Goal: Task Accomplishment & Management: Use online tool/utility

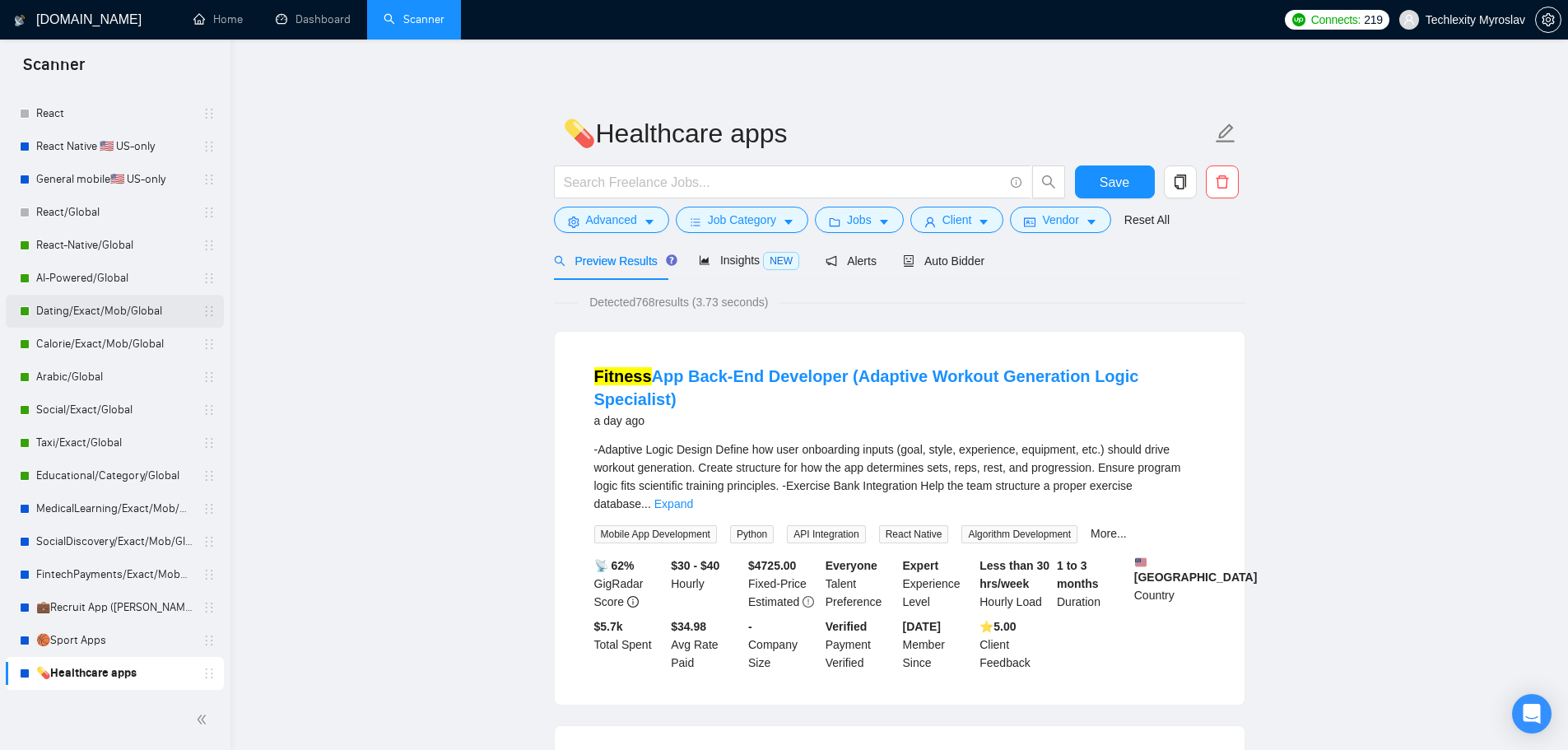
click at [130, 314] on link "Dating/Exact/Mob/Global" at bounding box center [115, 311] width 156 height 33
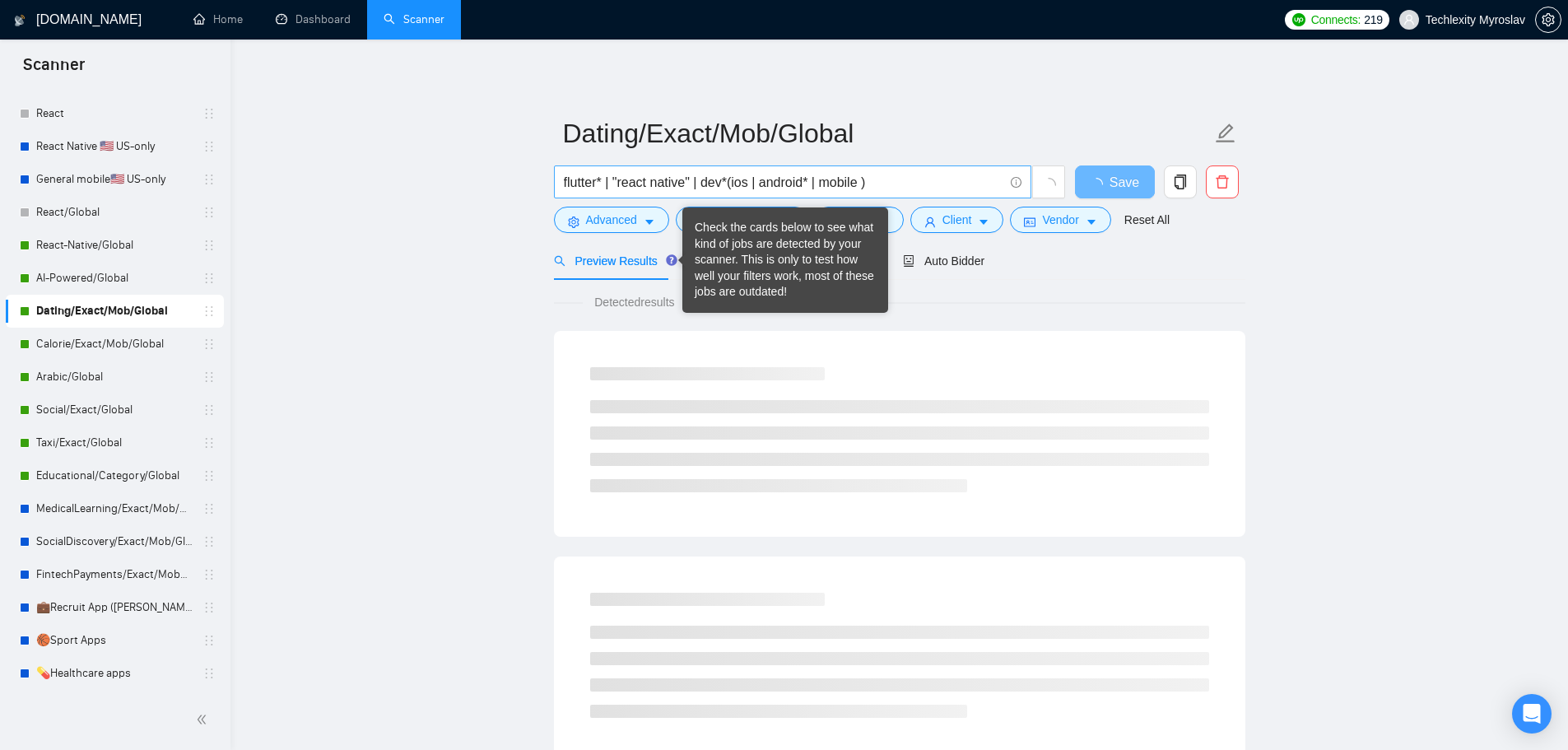
click at [927, 183] on input "flutter* | "react native" | dev*(ios | android* | mobile )" at bounding box center [783, 182] width 440 height 21
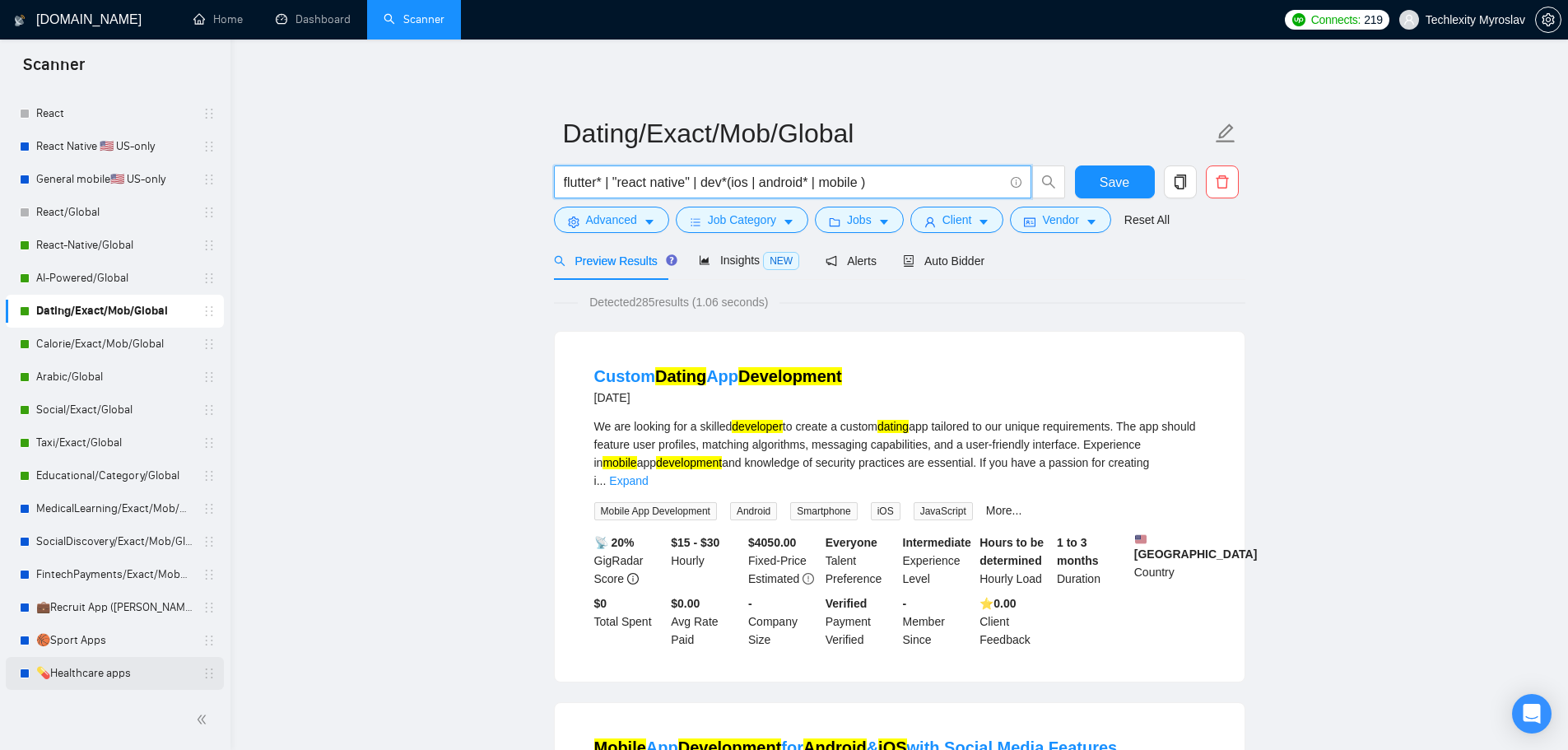
click at [94, 664] on link "💊Healthcare apps" at bounding box center [115, 674] width 156 height 33
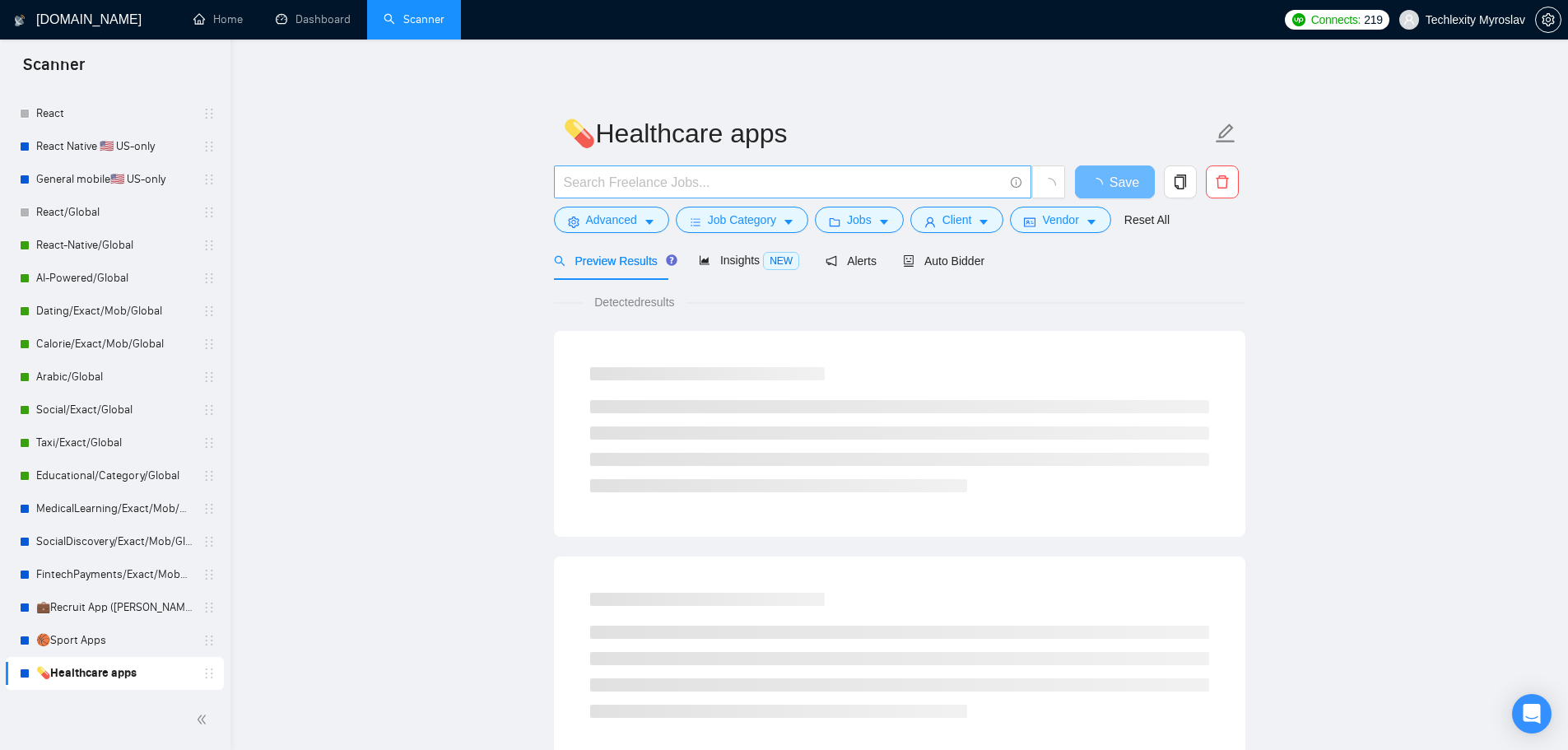
click at [653, 177] on input "text" at bounding box center [783, 182] width 440 height 21
paste input "flutter* | "react native" | dev*(ios | android* | mobile )"
type input "flutter* | "react native" | dev*(ios | android* | mobile )"
click at [598, 212] on span "Advanced" at bounding box center [611, 220] width 51 height 18
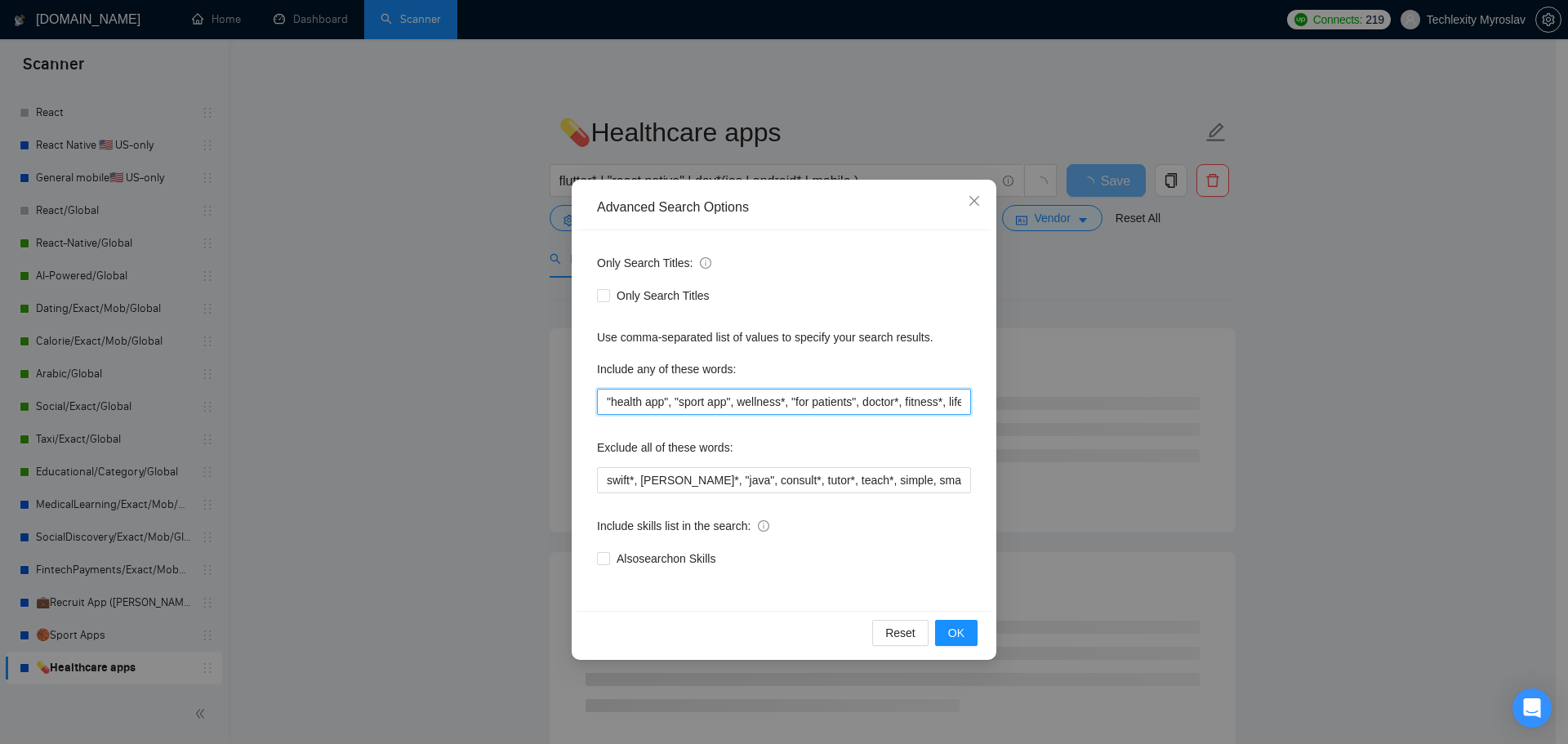
click at [720, 404] on input ""health app", "sport app", wellness*, "for patients", doctor*, fitness*, lifest…" at bounding box center [784, 402] width 374 height 26
click at [729, 426] on div "Only Search Titles: Only Search Titles Use comma-separated list of values to sp…" at bounding box center [784, 420] width 413 height 380
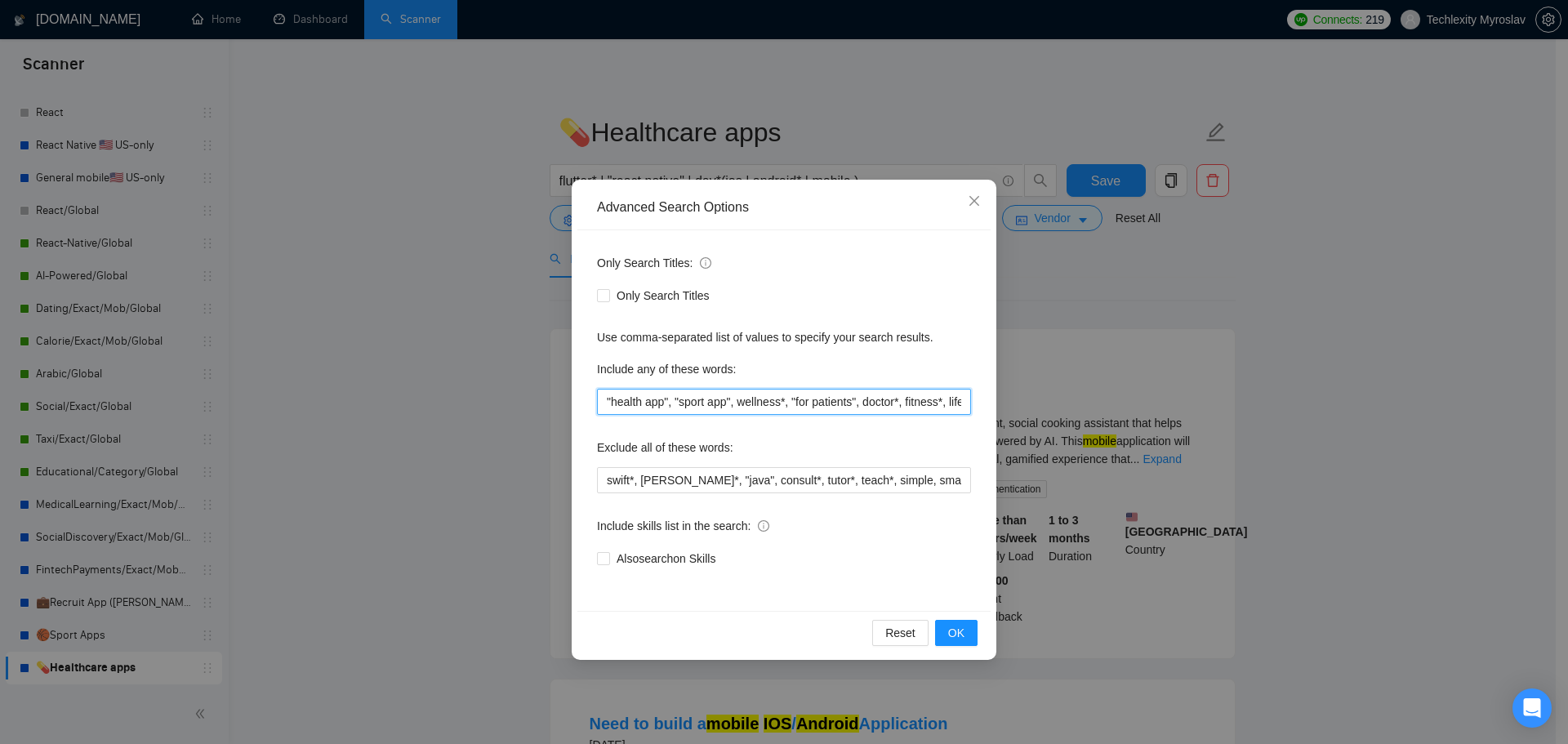
drag, startPoint x: 737, startPoint y: 402, endPoint x: 514, endPoint y: 402, distance: 223.0
click at [514, 402] on div "Advanced Search Options Only Search Titles: Only Search Titles Use comma-separa…" at bounding box center [784, 372] width 1568 height 744
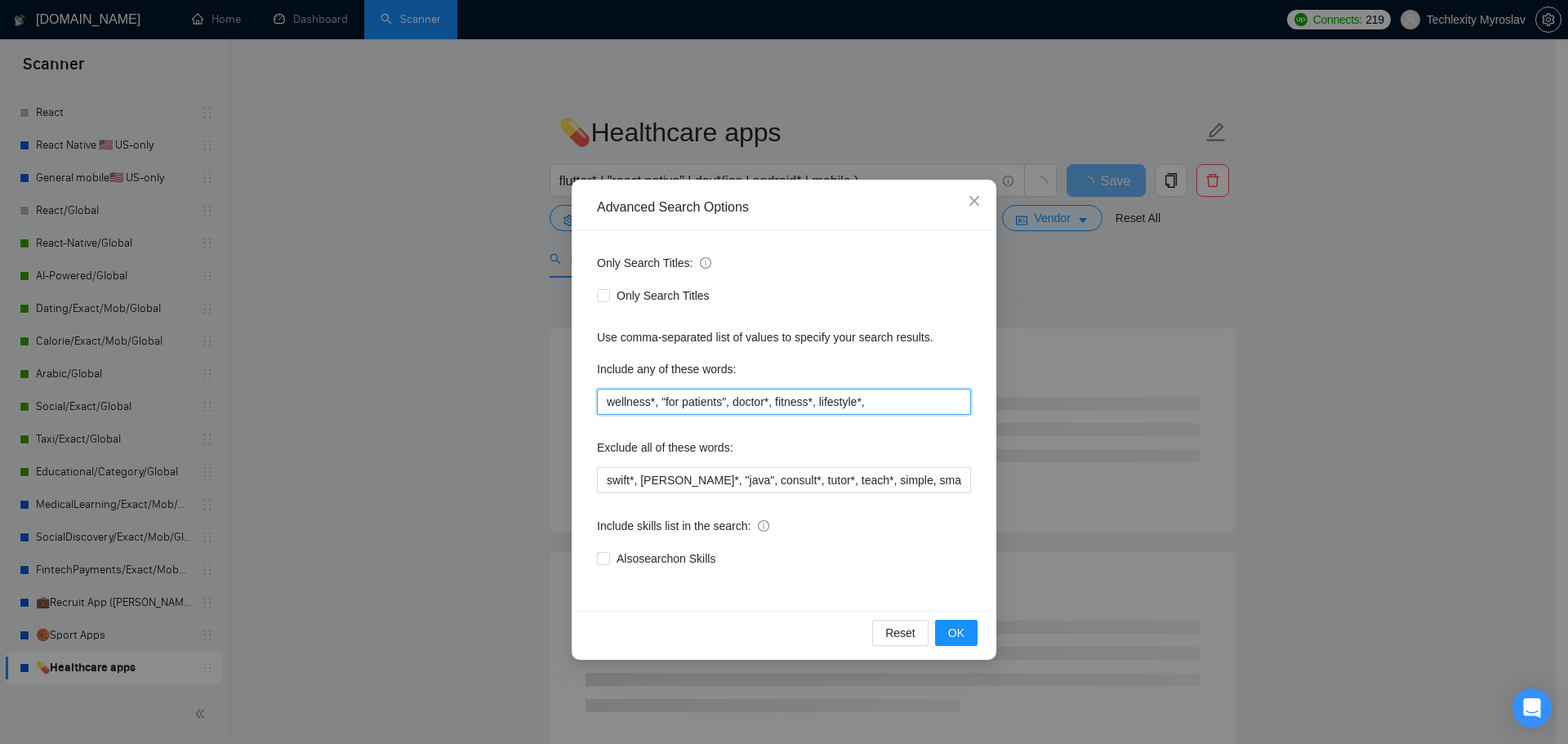
drag, startPoint x: 653, startPoint y: 403, endPoint x: 911, endPoint y: 399, distance: 258.0
click at [911, 399] on input "wellness*, "for patients", doctor*, fitness*, lifestyle*," at bounding box center [784, 402] width 374 height 26
type input "wellness*, health*"
click at [954, 631] on span "OK" at bounding box center [956, 633] width 16 height 18
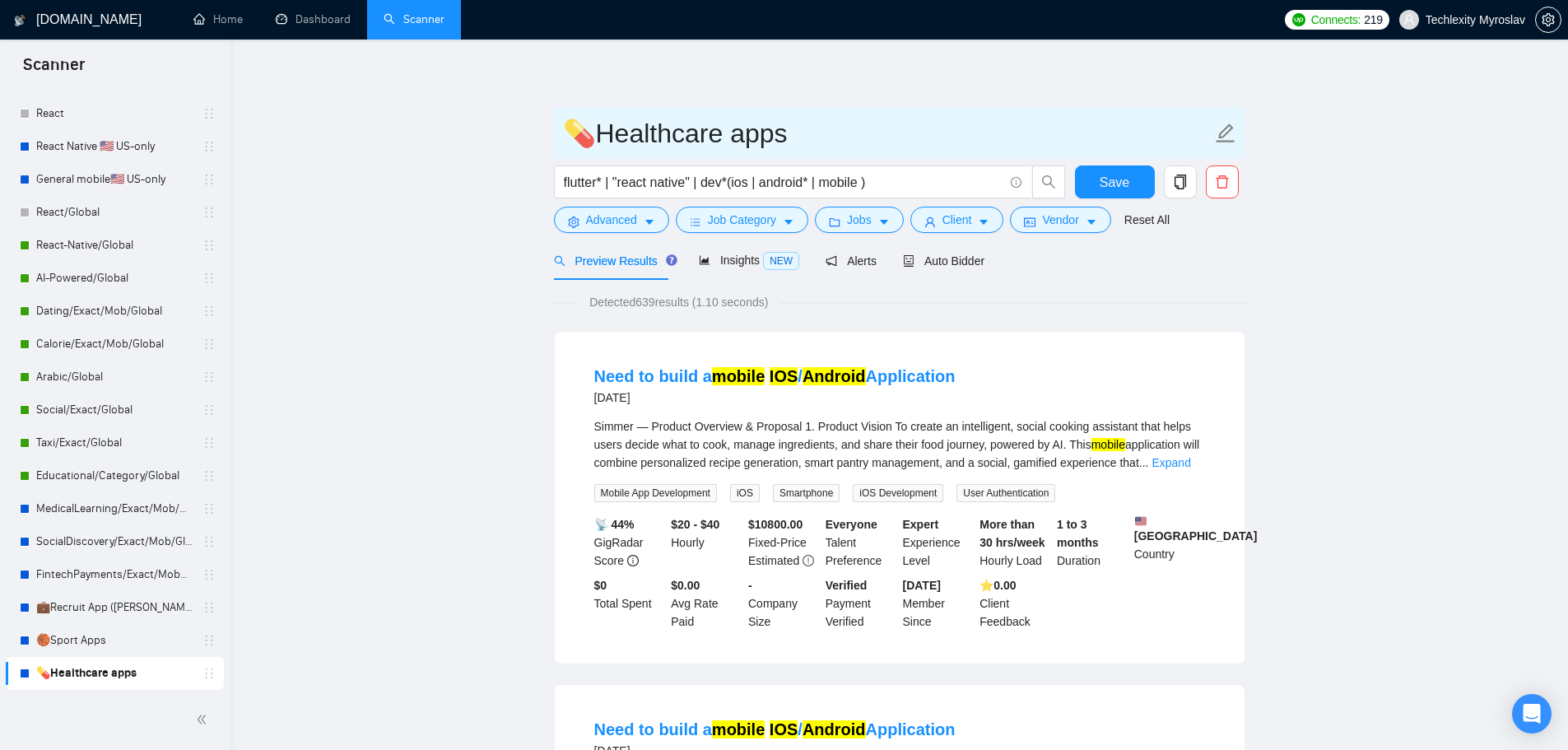
drag, startPoint x: 806, startPoint y: 131, endPoint x: 406, endPoint y: 103, distance: 401.0
paste input "Educational/Category/Global"
click at [742, 149] on input "💊Healthcare apps" at bounding box center [887, 134] width 648 height 42
drag, startPoint x: 737, startPoint y: 135, endPoint x: 892, endPoint y: 145, distance: 155.3
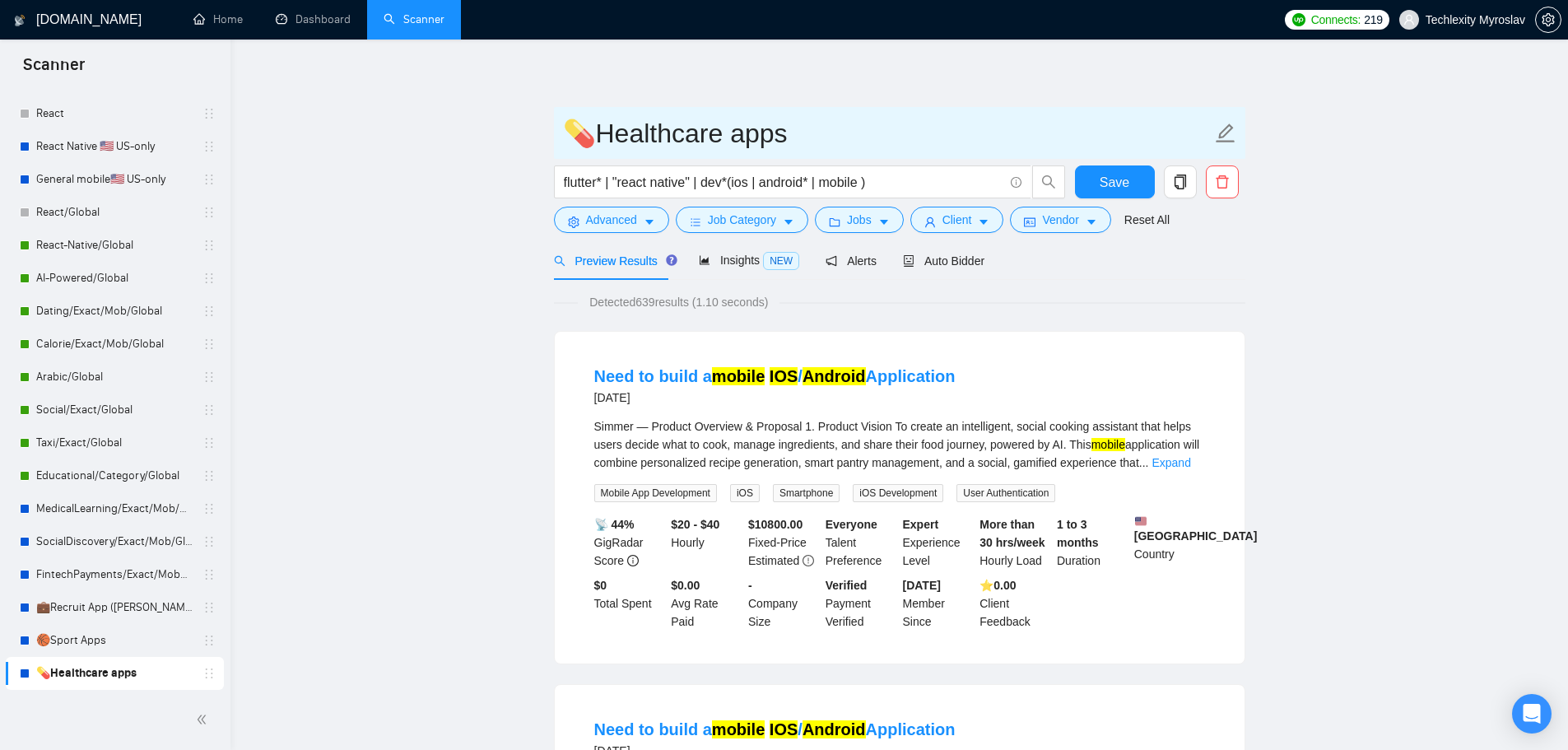
click at [892, 145] on input "💊Healthcare apps" at bounding box center [887, 134] width 648 height 42
paste input "Educational/Category/Global"
drag, startPoint x: 865, startPoint y: 142, endPoint x: 727, endPoint y: 150, distance: 138.2
click at [727, 150] on input "💊Healthcare Educational/Category/Global" at bounding box center [887, 134] width 648 height 42
click at [593, 136] on input "💊Healthcare/Category/Global" at bounding box center [887, 134] width 648 height 42
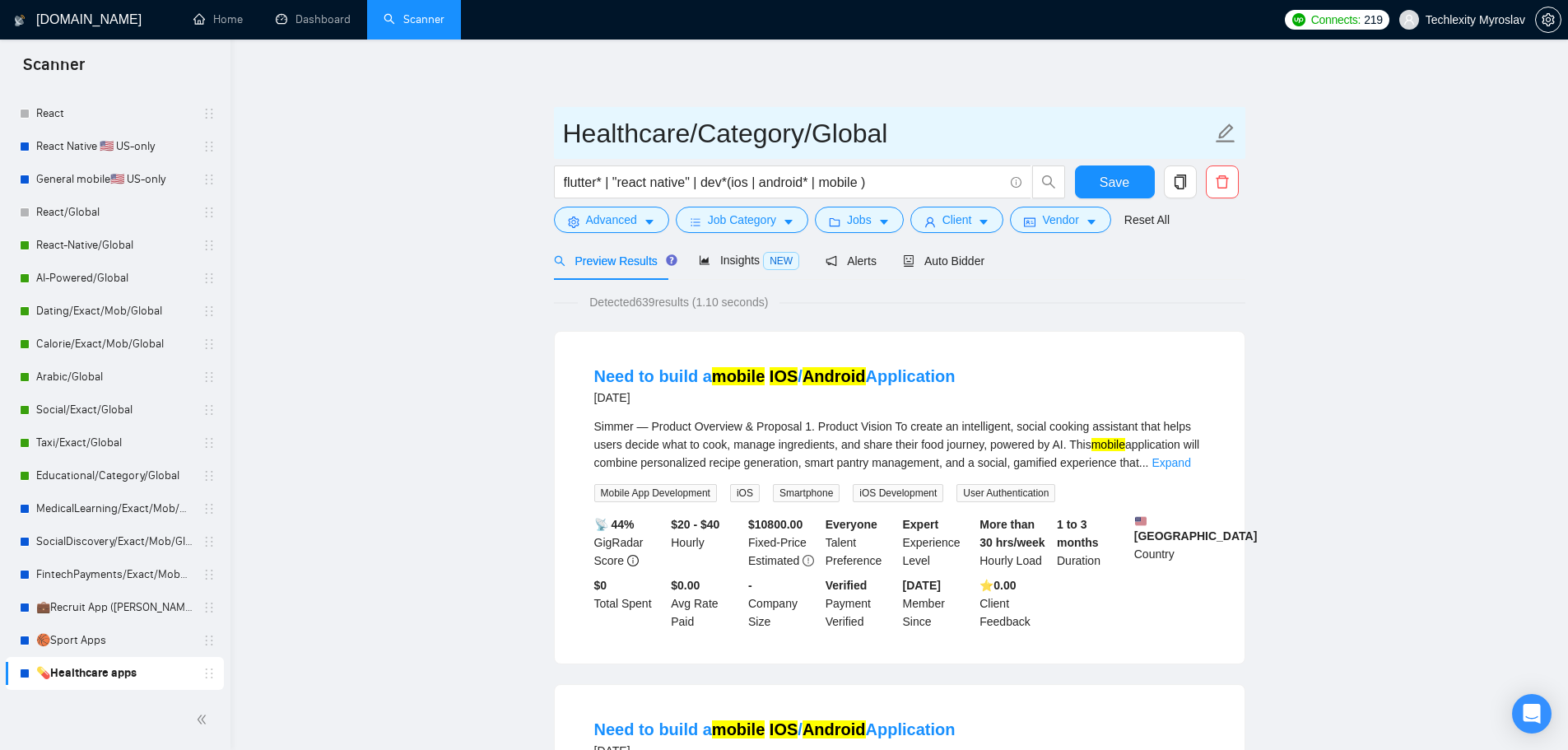
click at [689, 138] on input "Healthcare/Category/Global" at bounding box center [887, 134] width 648 height 42
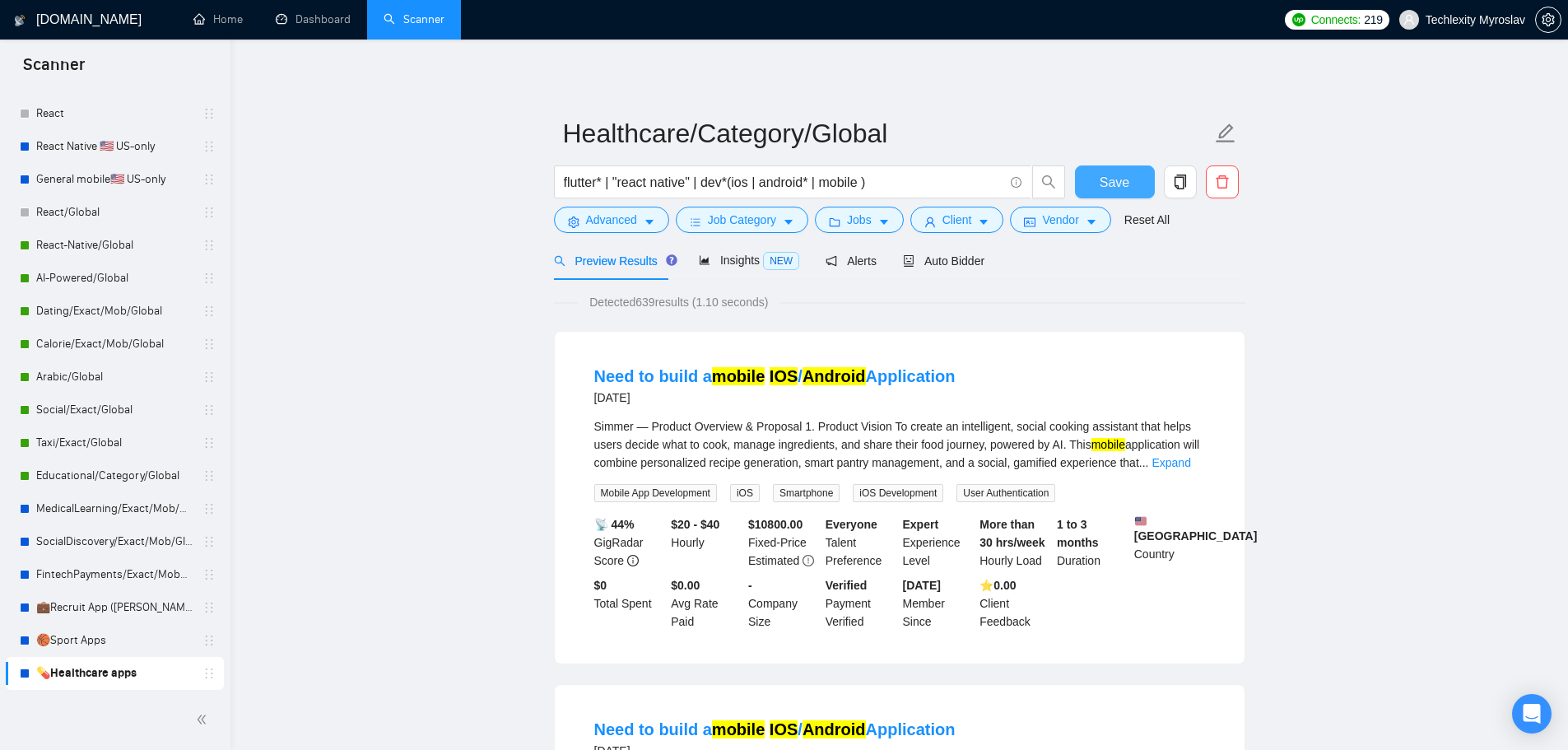
click at [1098, 177] on button "Save" at bounding box center [1115, 182] width 80 height 33
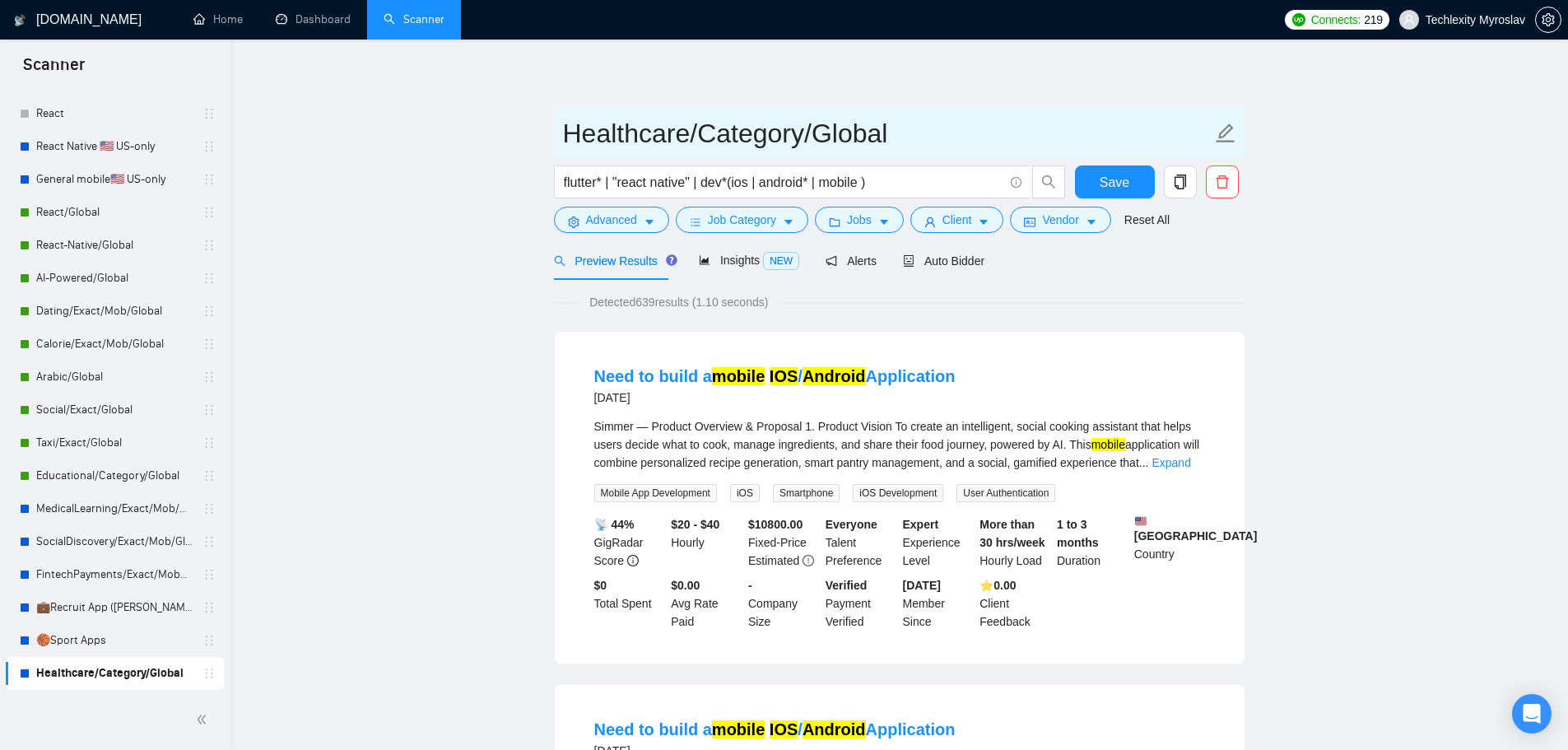
click at [925, 136] on input "Healthcare/Category/Global" at bounding box center [887, 134] width 648 height 42
type input "Healthcare/Category/Global (Andrii)"
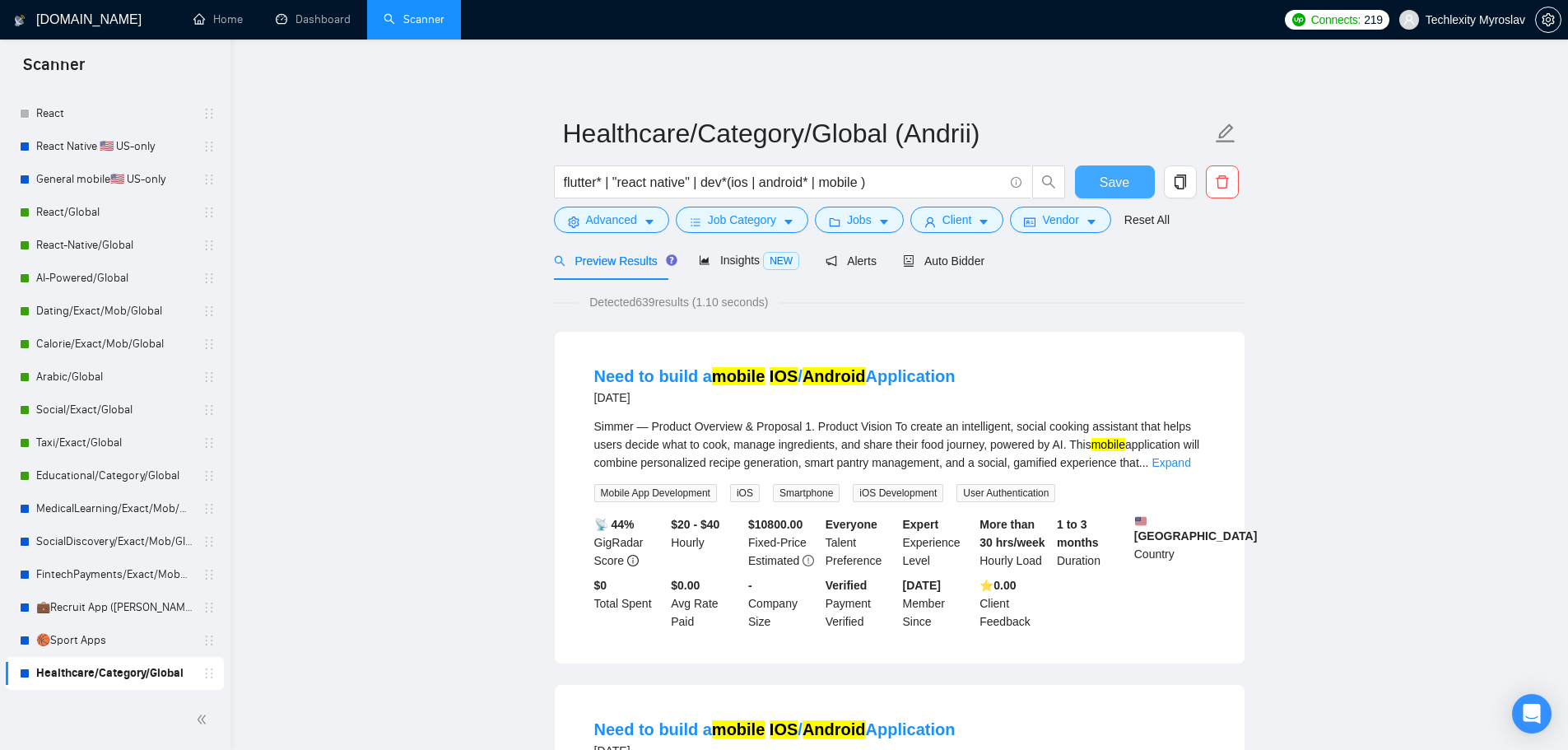
click at [1096, 177] on button "Save" at bounding box center [1115, 182] width 80 height 33
click at [604, 220] on span "Advanced" at bounding box center [611, 220] width 51 height 18
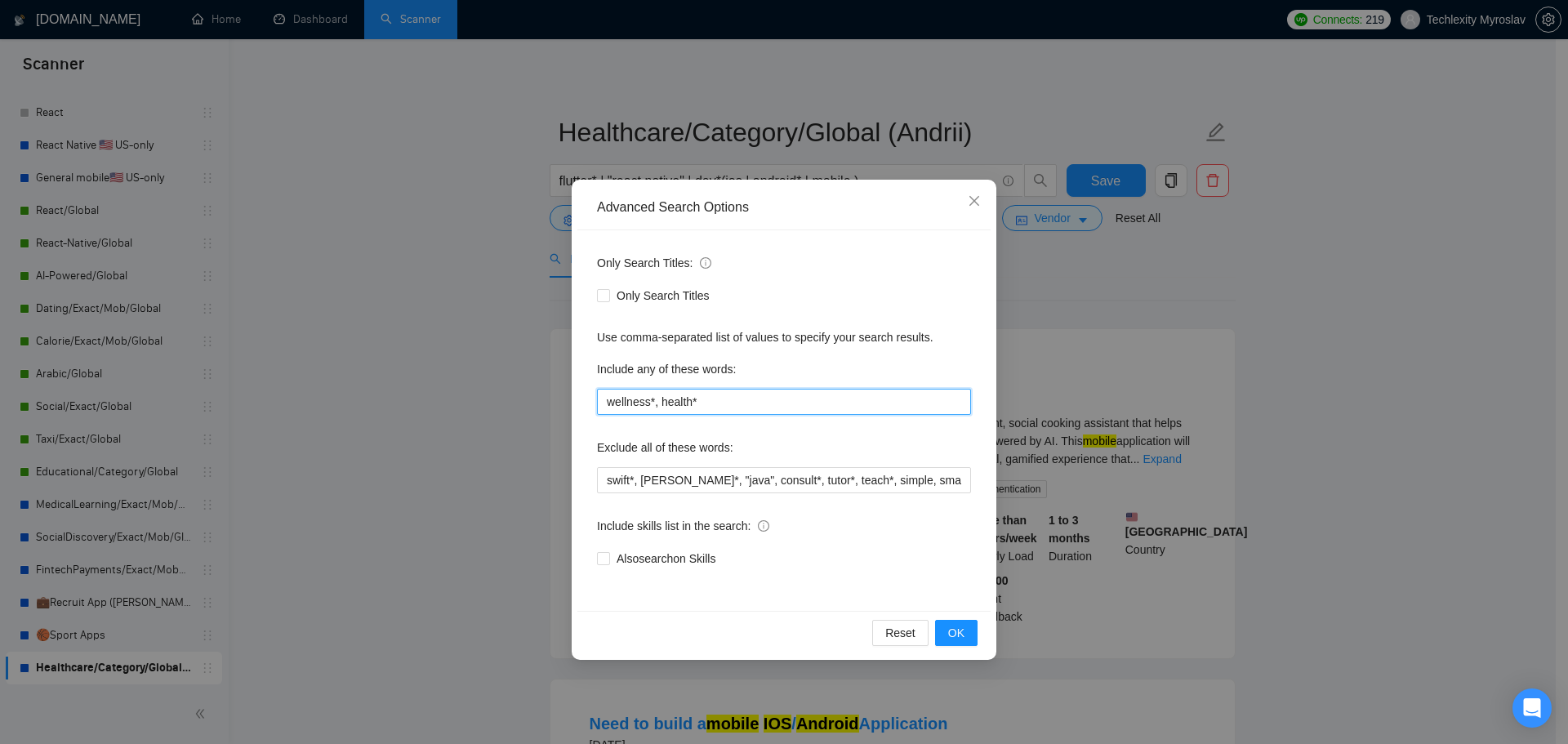
click at [786, 407] on input "wellness*, health*" at bounding box center [784, 402] width 374 height 26
click at [971, 195] on icon "close" at bounding box center [974, 201] width 13 height 13
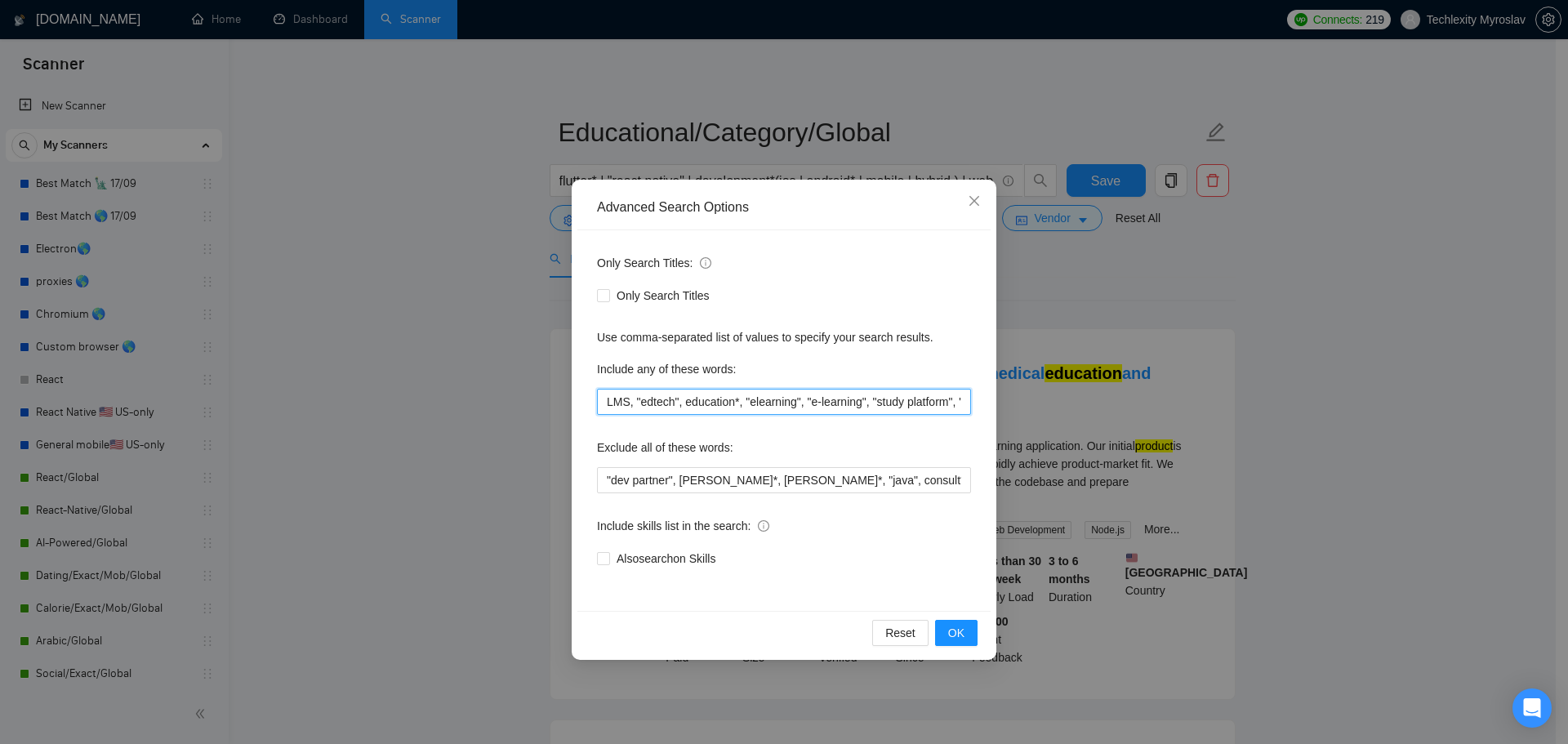
scroll to position [0, 97]
drag, startPoint x: 871, startPoint y: 403, endPoint x: 1031, endPoint y: 407, distance: 160.0
click at [1031, 407] on div "Advanced Search Options Only Search Titles: Only Search Titles Use comma-separa…" at bounding box center [784, 372] width 1568 height 744
click at [874, 412] on input "LMS, "edtech", education*, "elearning", "e-learning", "study platform", "learni…" at bounding box center [784, 402] width 374 height 26
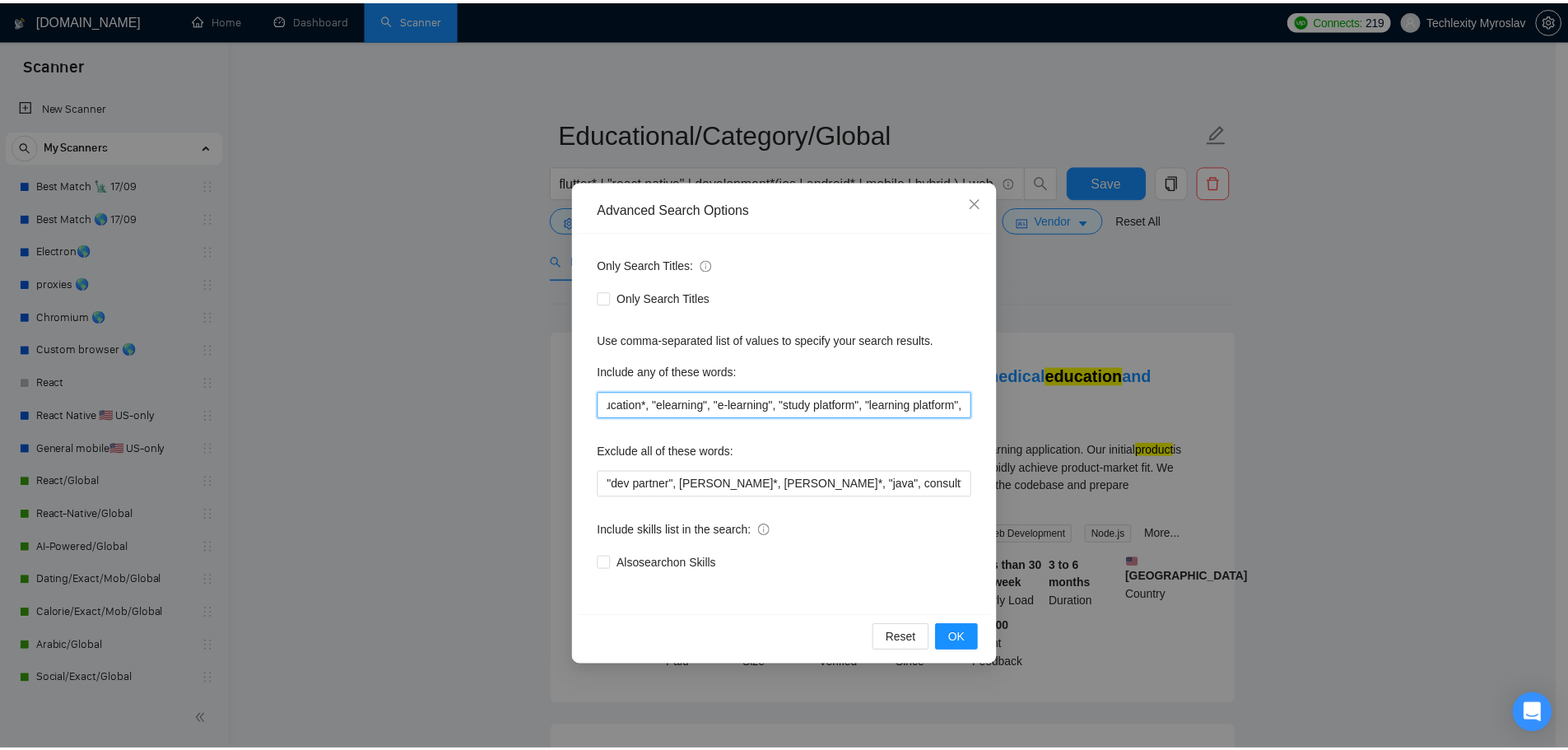
scroll to position [0, 0]
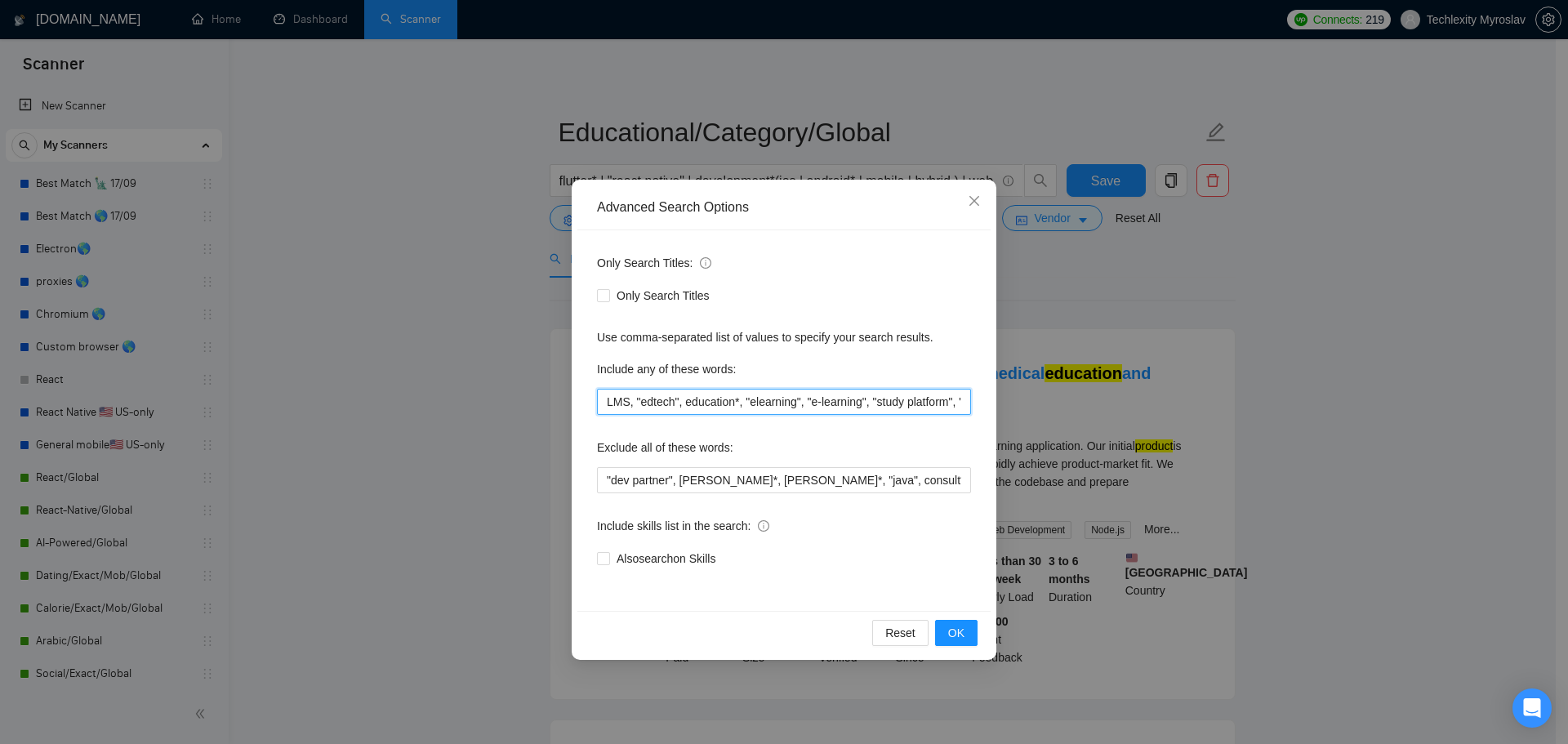
drag, startPoint x: 562, startPoint y: 396, endPoint x: 475, endPoint y: 387, distance: 87.5
click at [477, 387] on div "Advanced Search Options Only Search Titles: Only Search Titles Use comma-separa…" at bounding box center [784, 372] width 1568 height 744
click at [743, 416] on div "Only Search Titles: Only Search Titles Use comma-separated list of values to sp…" at bounding box center [784, 420] width 413 height 380
click at [975, 195] on icon "close" at bounding box center [974, 201] width 13 height 13
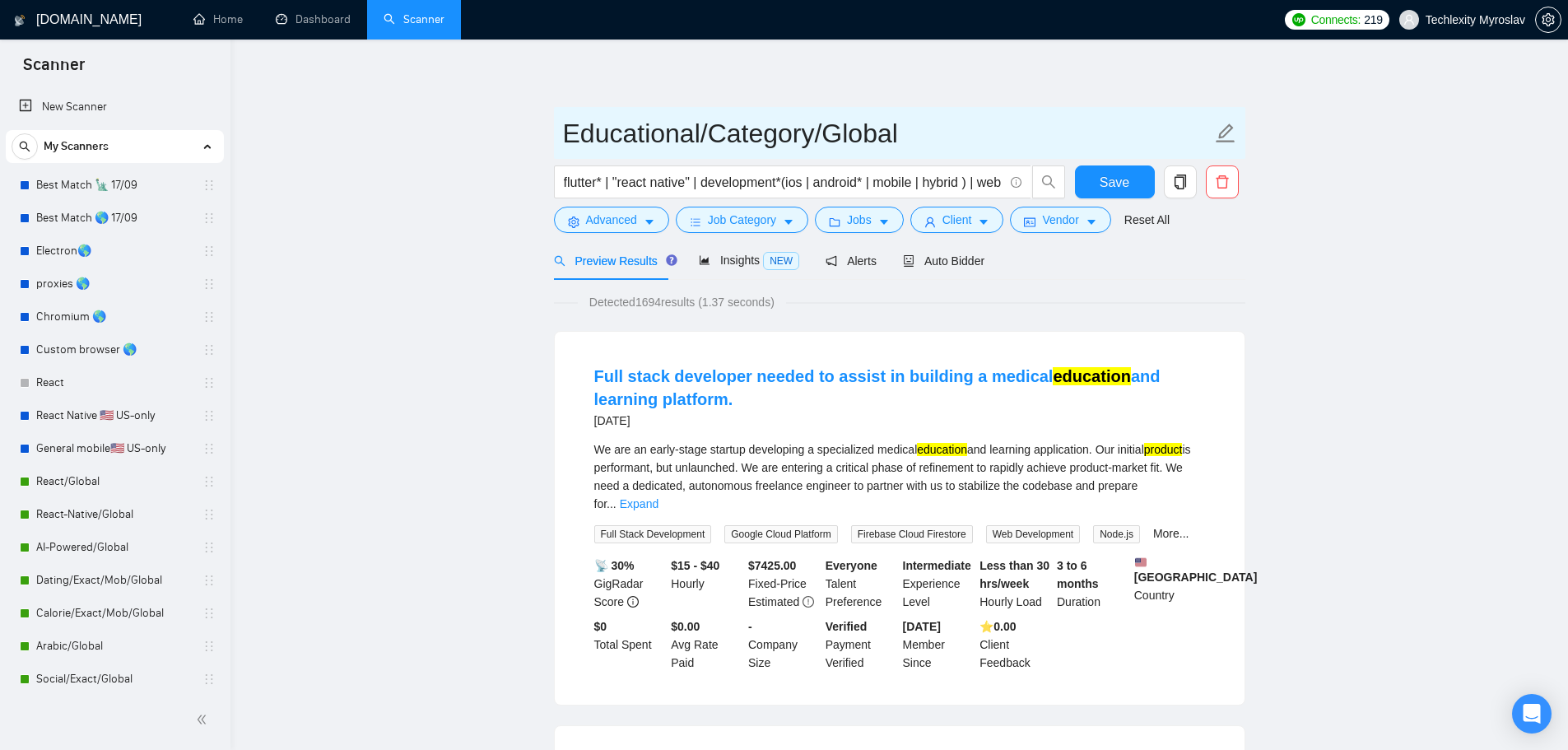
click at [870, 129] on input "Educational/Category/Global" at bounding box center [887, 134] width 648 height 42
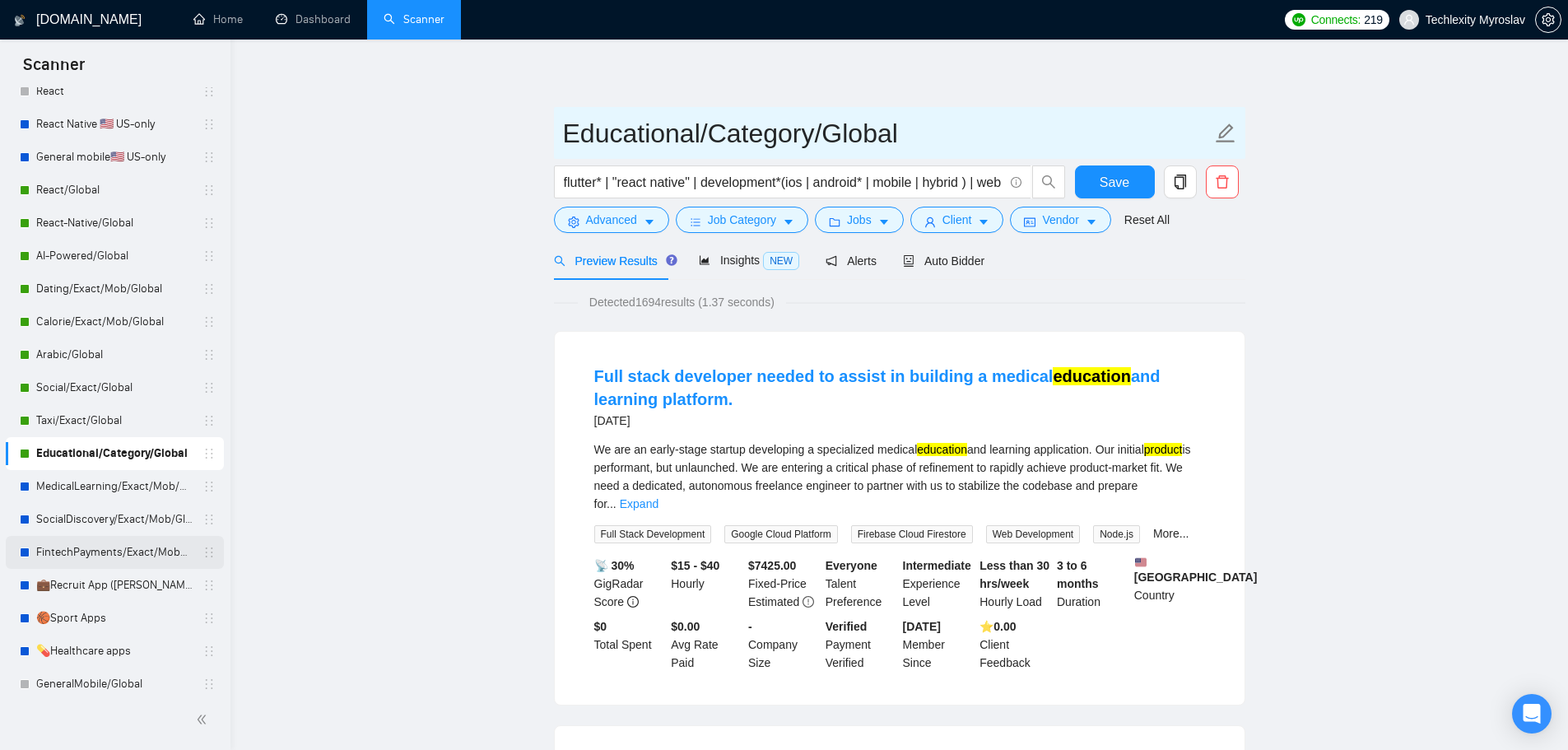
scroll to position [302, 0]
